Goal: Information Seeking & Learning: Learn about a topic

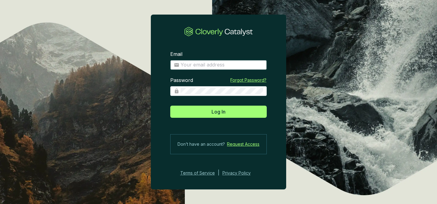
click at [200, 63] on input "Email" at bounding box center [221, 65] width 82 height 7
type input "alan.byrne@agreena.com"
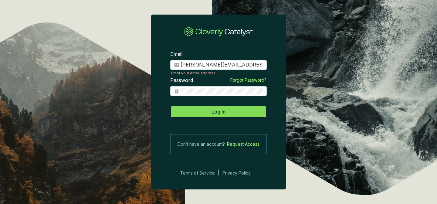
click at [209, 114] on button "Log In" at bounding box center [218, 112] width 96 height 12
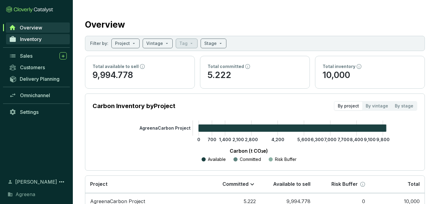
click at [25, 38] on span "Inventory" at bounding box center [31, 39] width 22 height 6
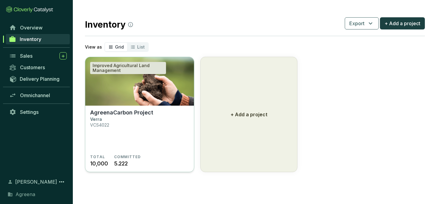
click at [118, 110] on p "AgreenaCarbon Project" at bounding box center [121, 112] width 63 height 7
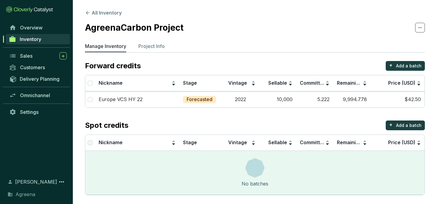
scroll to position [3, 0]
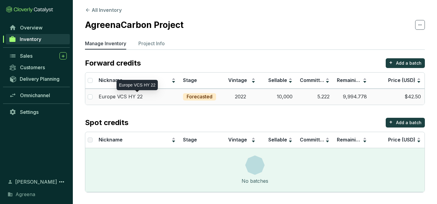
click at [129, 95] on p "Europe VCS HY 22" at bounding box center [121, 96] width 44 height 7
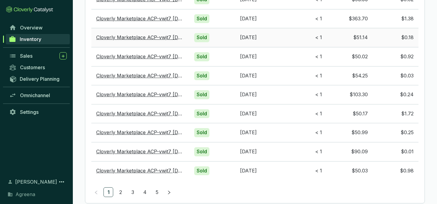
scroll to position [501, 0]
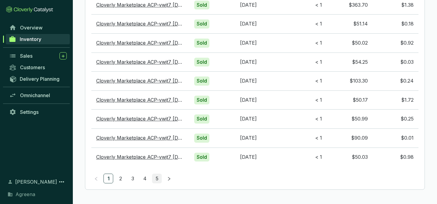
click at [155, 180] on link "5" at bounding box center [156, 178] width 9 height 9
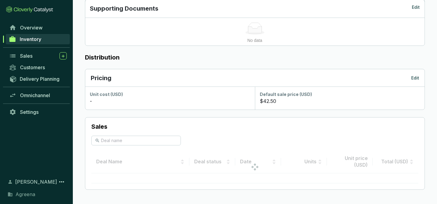
scroll to position [364, 0]
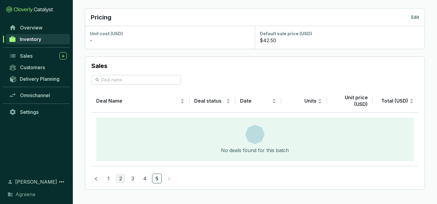
click at [120, 178] on link "2" at bounding box center [120, 178] width 9 height 9
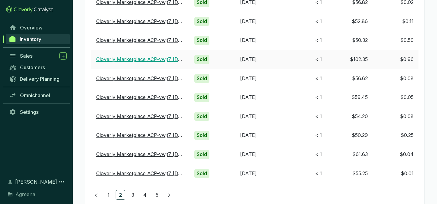
scroll to position [501, 0]
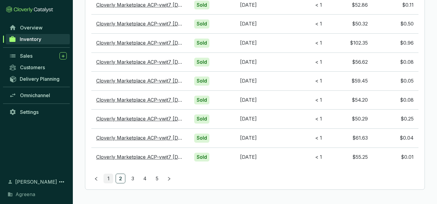
click at [111, 177] on link "1" at bounding box center [108, 178] width 9 height 9
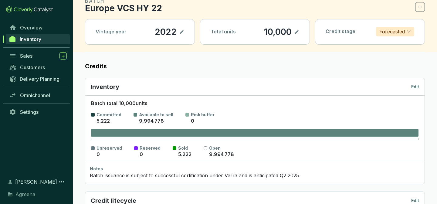
scroll to position [0, 0]
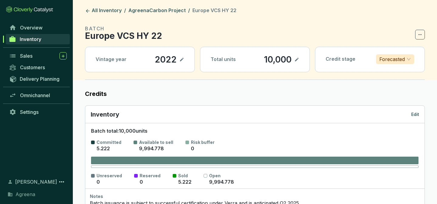
click at [295, 60] on icon at bounding box center [297, 60] width 4 height 4
drag, startPoint x: 281, startPoint y: 60, endPoint x: 249, endPoint y: 59, distance: 32.8
click at [248, 59] on div "Total units 10,000" at bounding box center [254, 59] width 109 height 25
click at [296, 59] on icon at bounding box center [296, 59] width 5 height 7
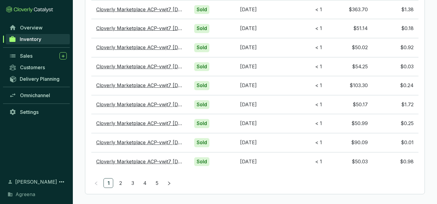
scroll to position [501, 0]
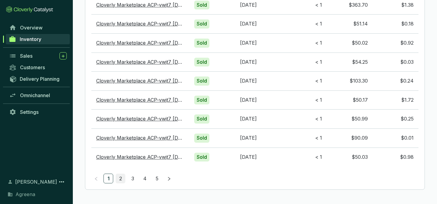
click at [123, 177] on link "2" at bounding box center [120, 178] width 9 height 9
click at [107, 177] on link "1" at bounding box center [108, 178] width 9 height 9
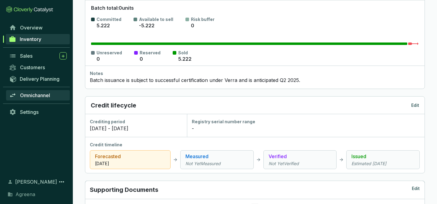
scroll to position [249, 0]
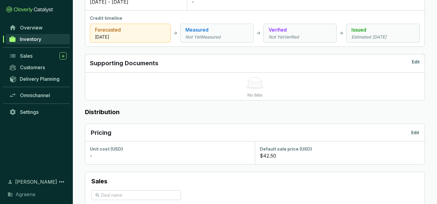
click at [28, 181] on span "[PERSON_NAME]" at bounding box center [36, 181] width 42 height 7
click at [62, 181] on icon at bounding box center [61, 181] width 5 height 1
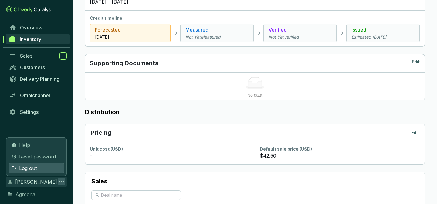
click at [32, 167] on span "Log out" at bounding box center [28, 167] width 18 height 7
